Goal: Transaction & Acquisition: Book appointment/travel/reservation

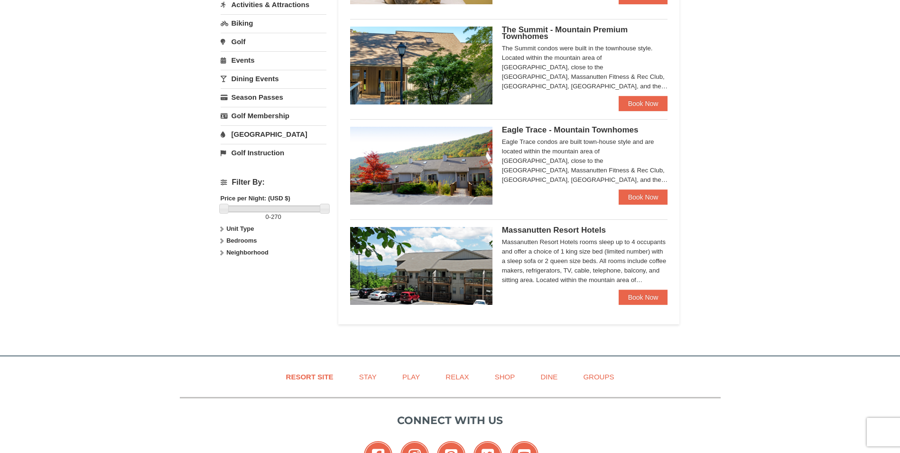
scroll to position [285, 0]
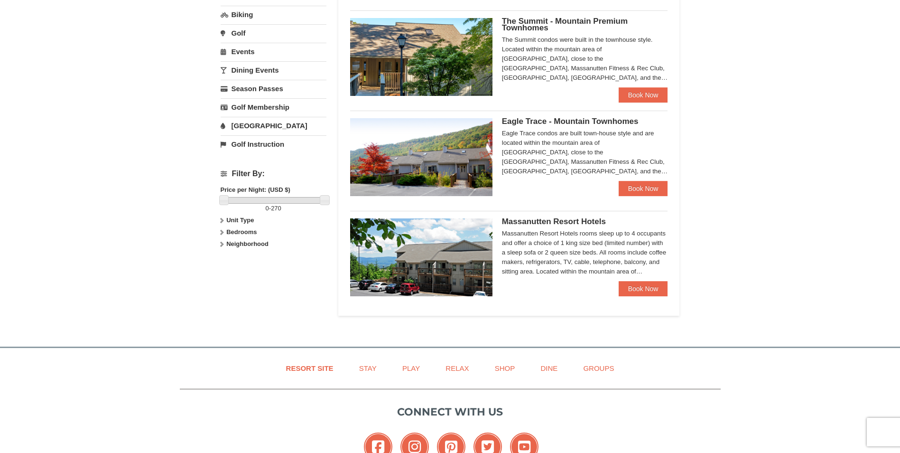
click at [439, 160] on img at bounding box center [421, 157] width 142 height 78
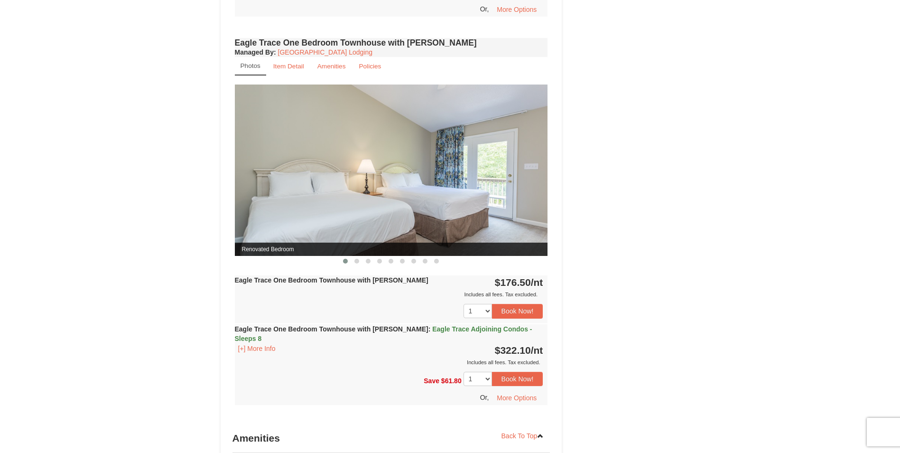
click at [454, 211] on img at bounding box center [391, 169] width 313 height 171
click at [538, 166] on img at bounding box center [391, 169] width 313 height 171
click at [358, 259] on span at bounding box center [356, 261] width 5 height 5
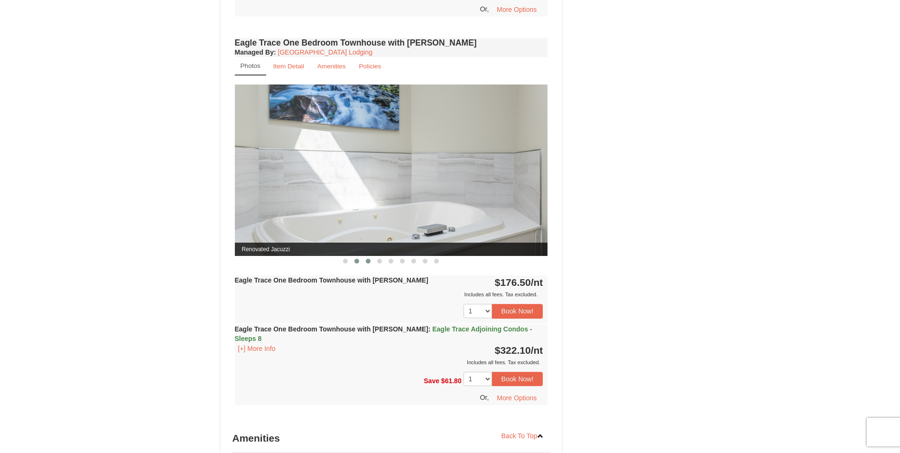
click at [369, 260] on span at bounding box center [368, 261] width 5 height 5
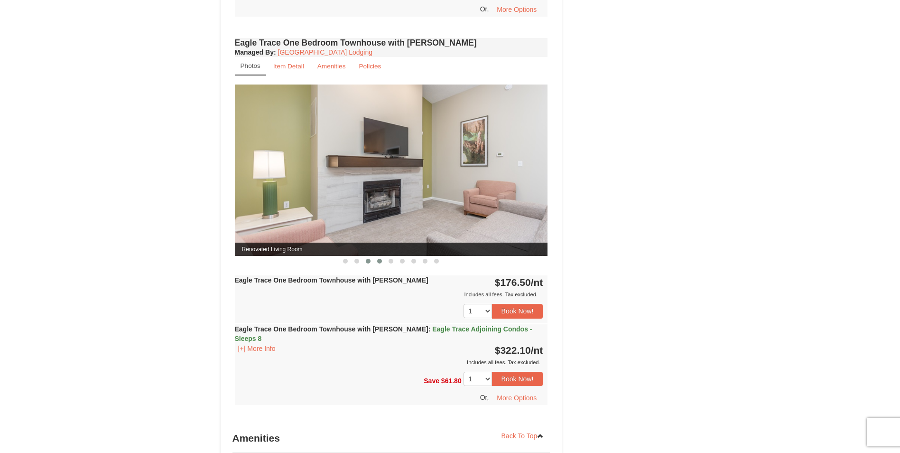
click at [378, 260] on span at bounding box center [379, 261] width 5 height 5
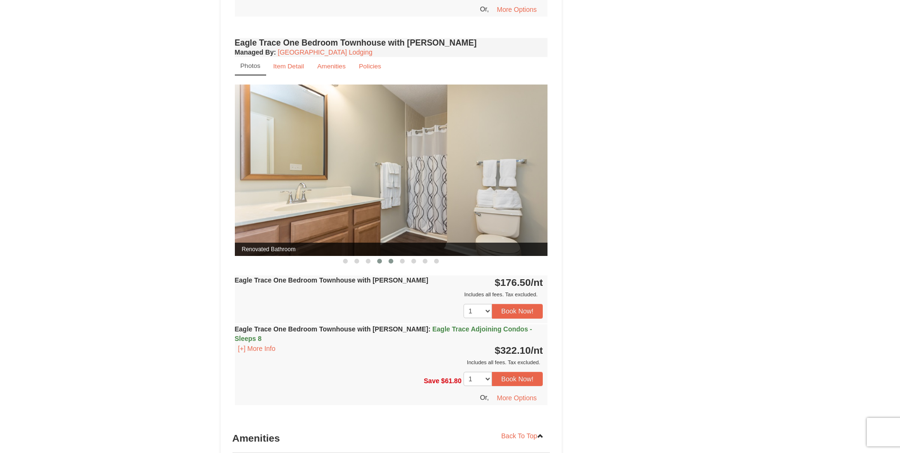
click at [389, 260] on span at bounding box center [391, 261] width 5 height 5
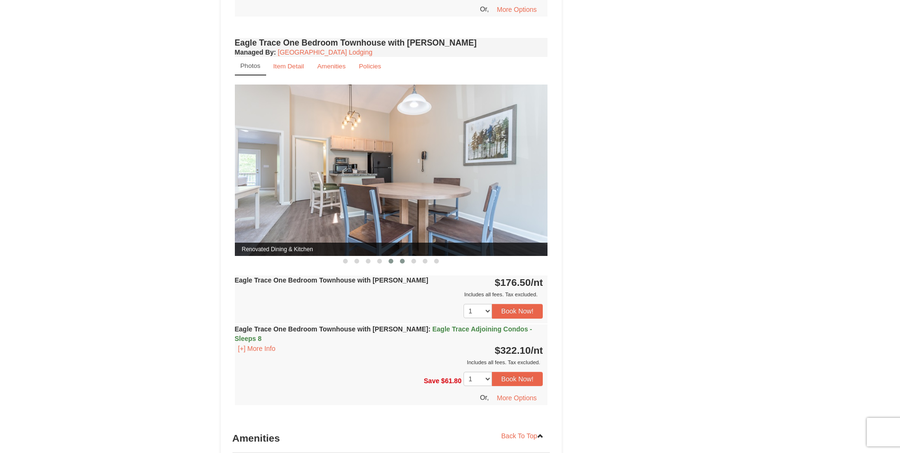
click at [402, 260] on span at bounding box center [402, 261] width 5 height 5
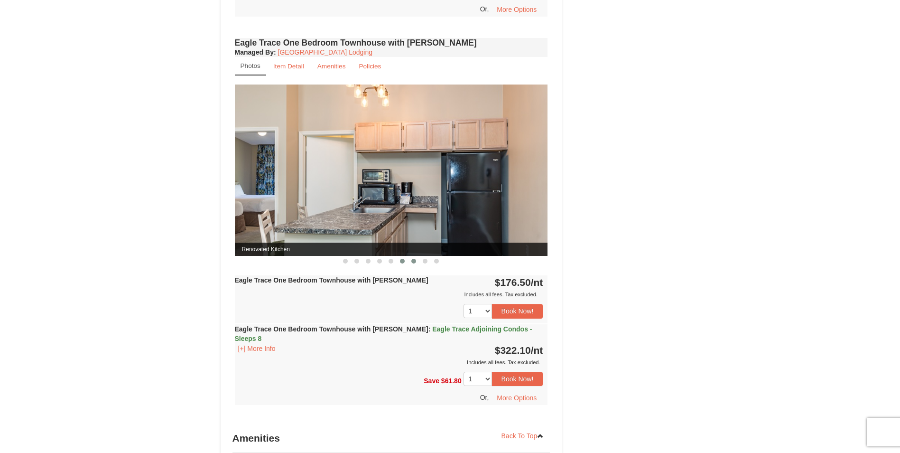
click at [416, 260] on span at bounding box center [413, 261] width 5 height 5
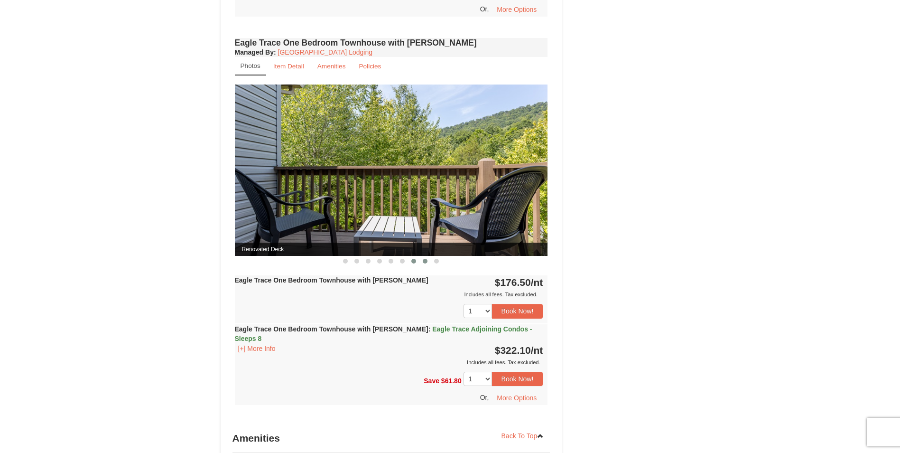
click at [426, 260] on span at bounding box center [425, 261] width 5 height 5
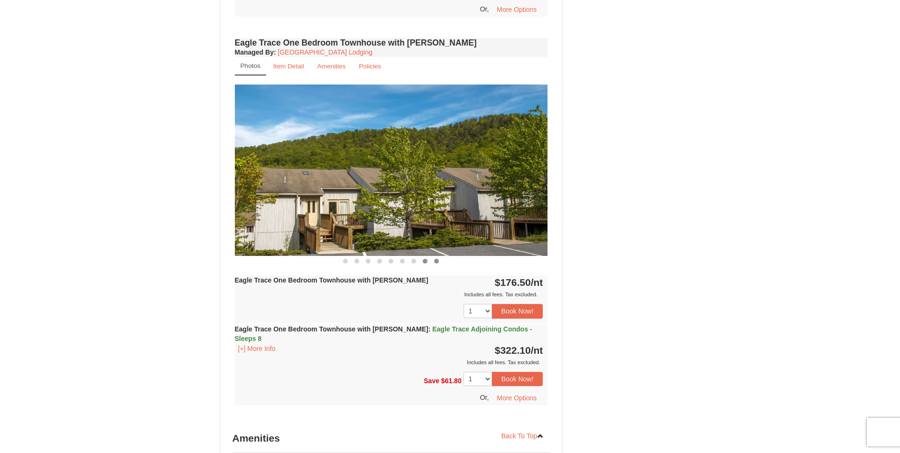
click at [434, 260] on span at bounding box center [436, 261] width 5 height 5
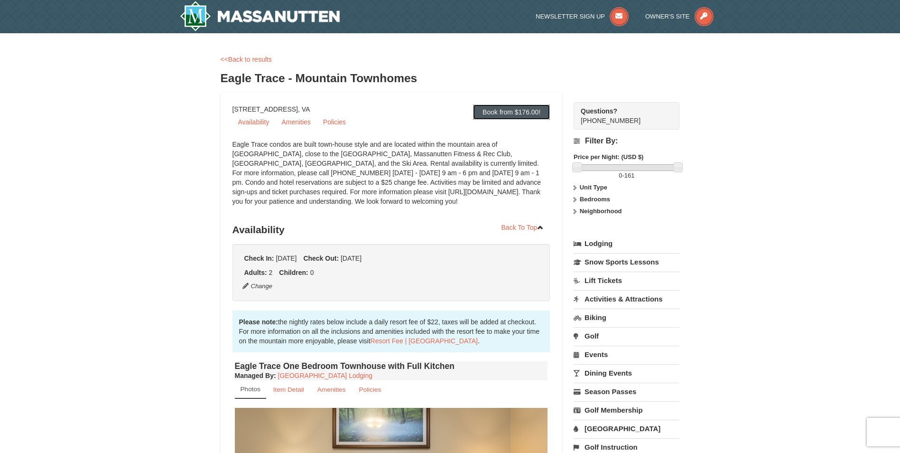
click at [502, 112] on link "Book from $176.00!" at bounding box center [511, 111] width 77 height 15
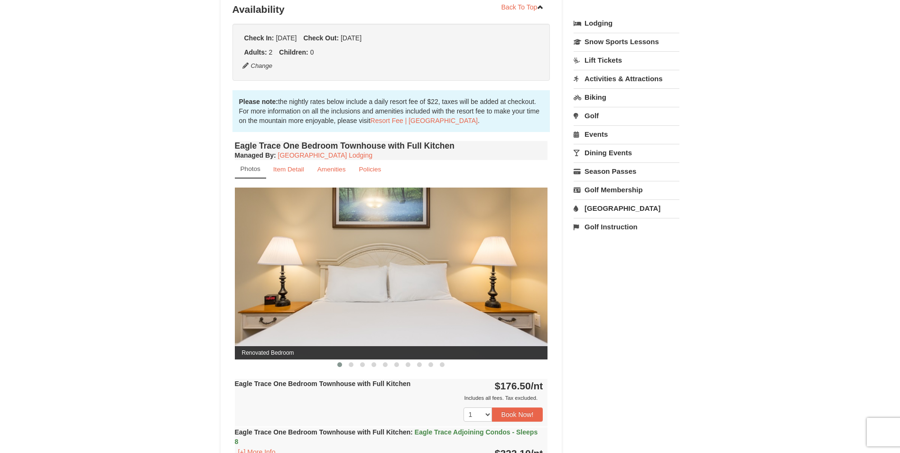
scroll to position [409, 0]
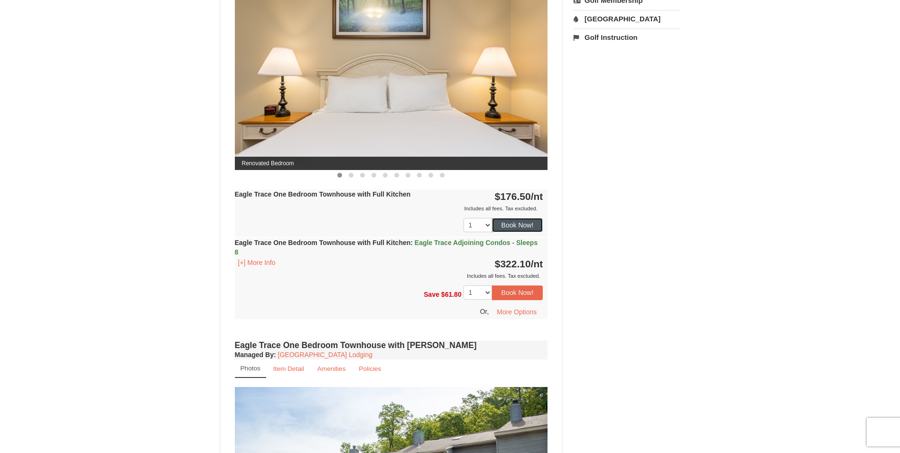
click at [521, 226] on button "Book Now!" at bounding box center [517, 225] width 51 height 14
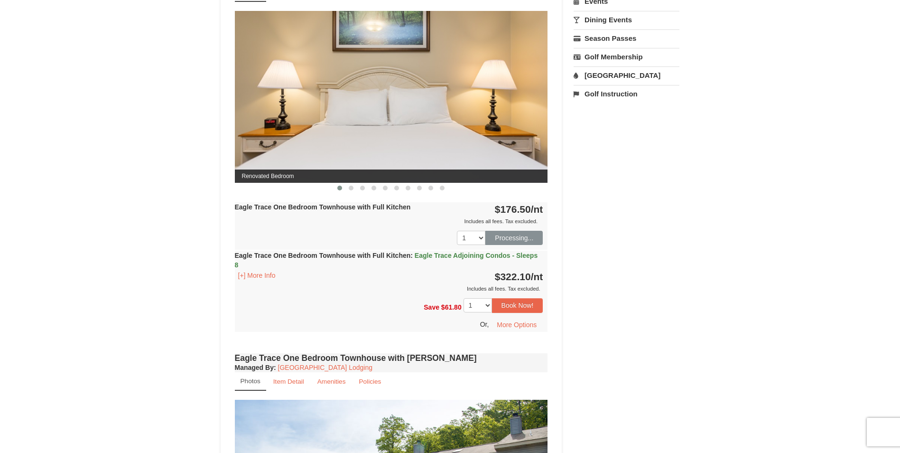
scroll to position [93, 0]
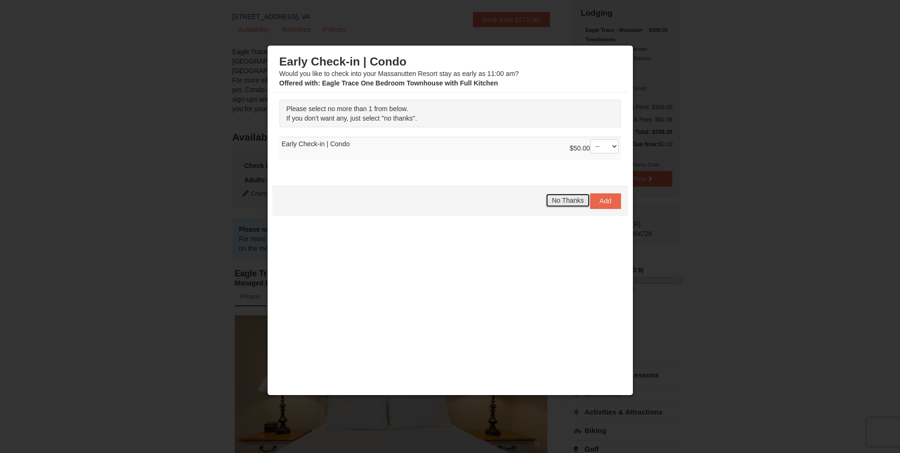
click at [554, 200] on span "No Thanks" at bounding box center [568, 200] width 32 height 8
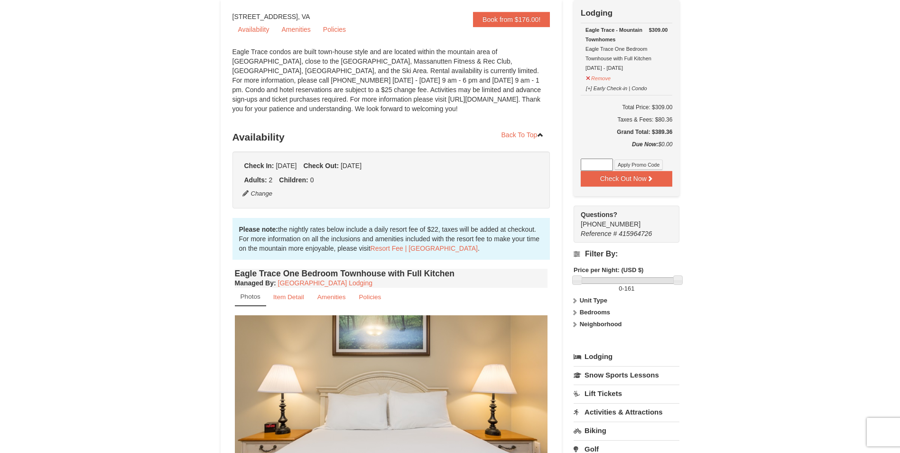
scroll to position [0, 0]
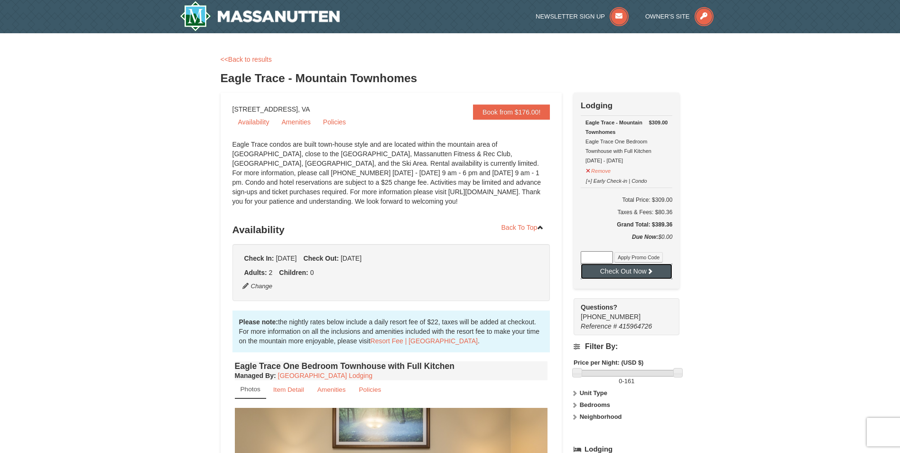
click at [633, 273] on button "Check Out Now" at bounding box center [627, 270] width 92 height 15
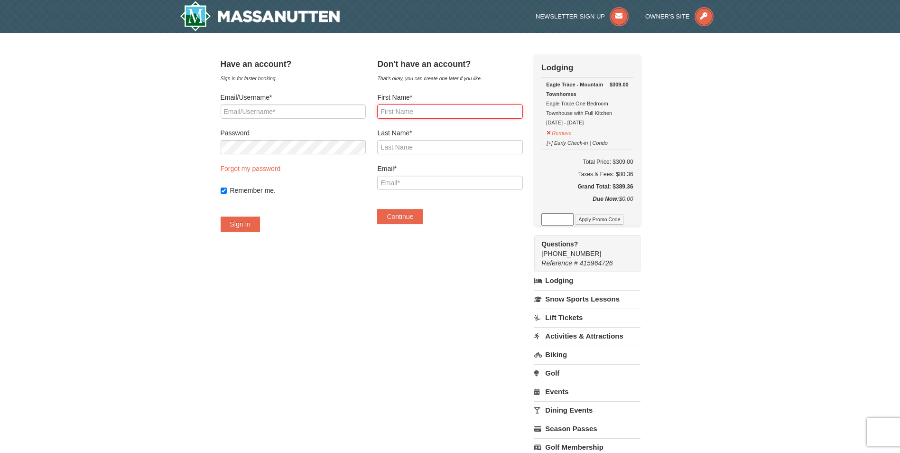
click at [438, 117] on input "First Name*" at bounding box center [449, 111] width 145 height 14
type input "antonio"
type input "wiggins"
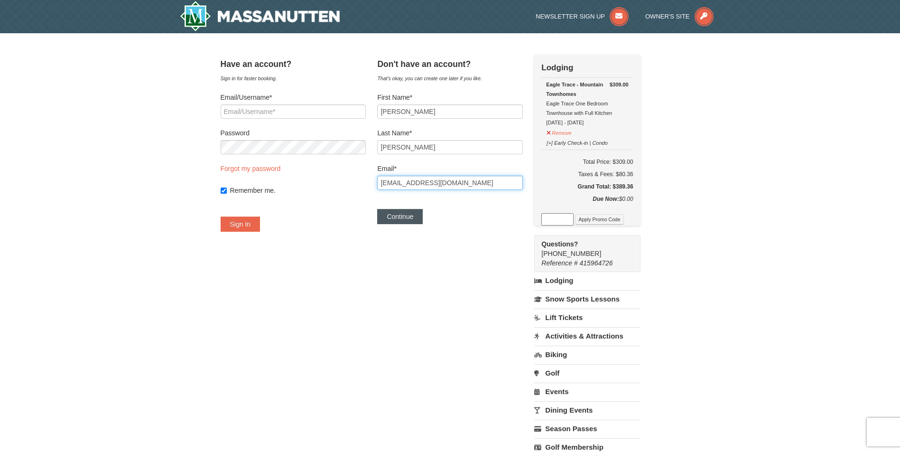
type input "wiggs2000@gmail.com"
click at [416, 213] on button "Continue" at bounding box center [400, 216] width 46 height 15
